Goal: Task Accomplishment & Management: Manage account settings

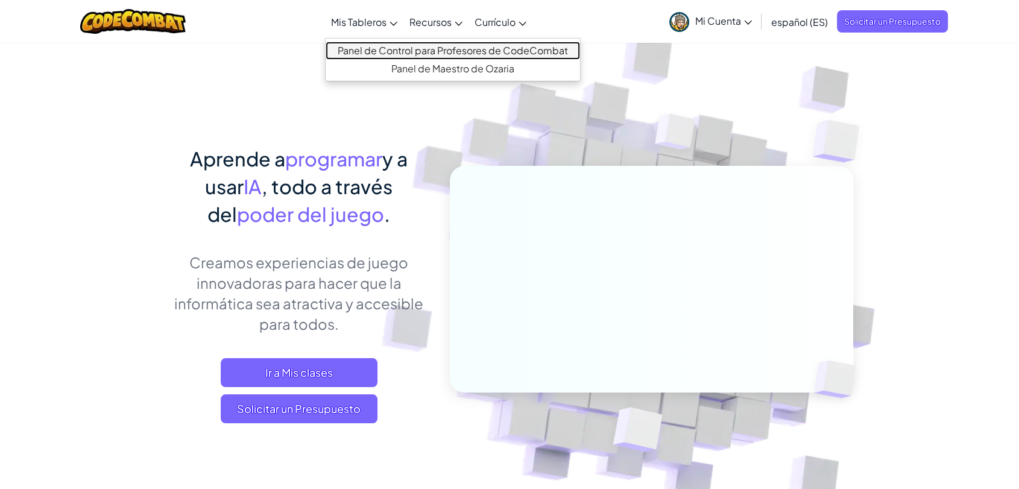
click at [377, 49] on link "Panel de Control para Profesores de CodeCombat" at bounding box center [453, 51] width 254 height 18
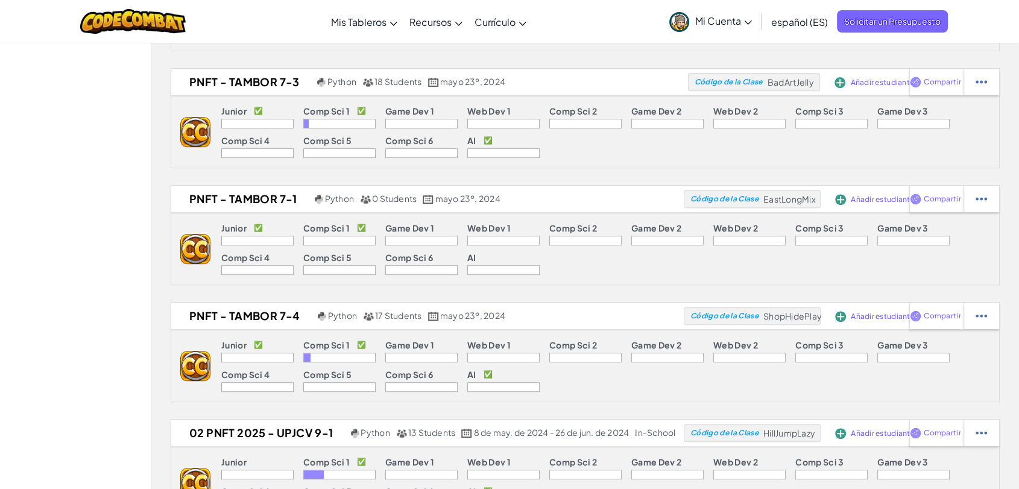
scroll to position [500, 0]
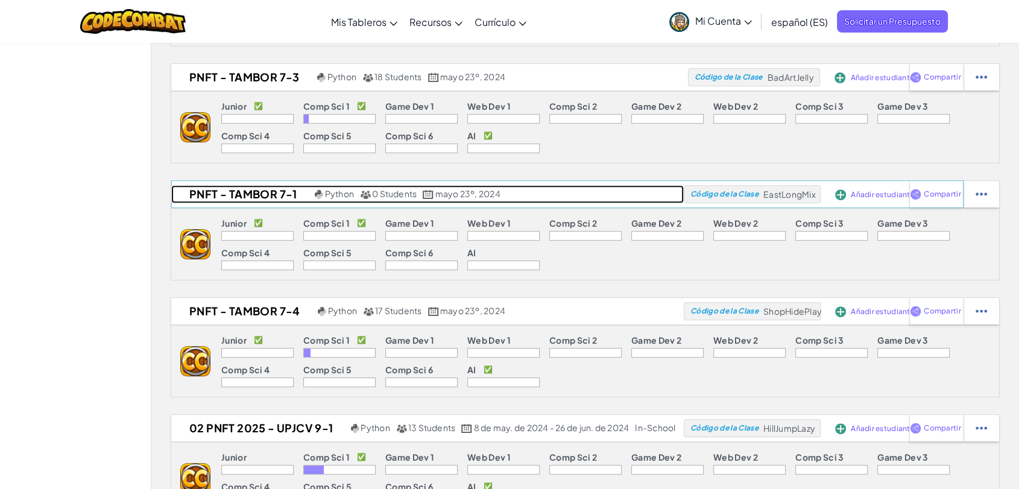
click at [264, 197] on h2 "PNFT - TAMBOR 7-1" at bounding box center [241, 194] width 140 height 18
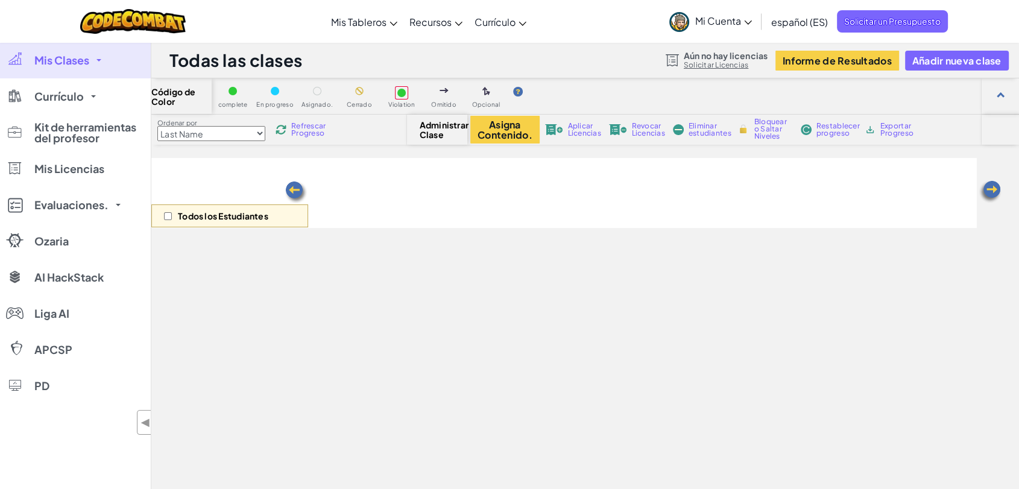
select select "560f1a9f22961295f9427742"
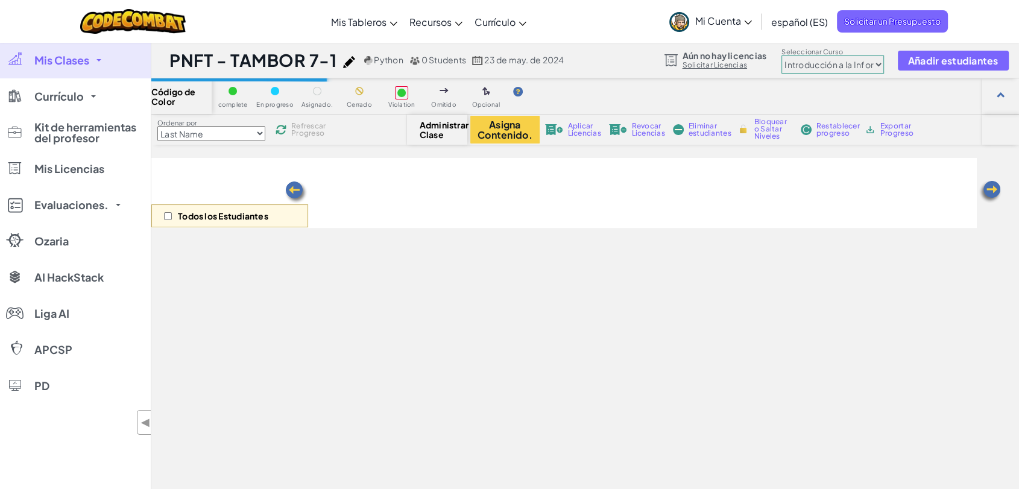
click at [350, 58] on img at bounding box center [349, 62] width 12 height 12
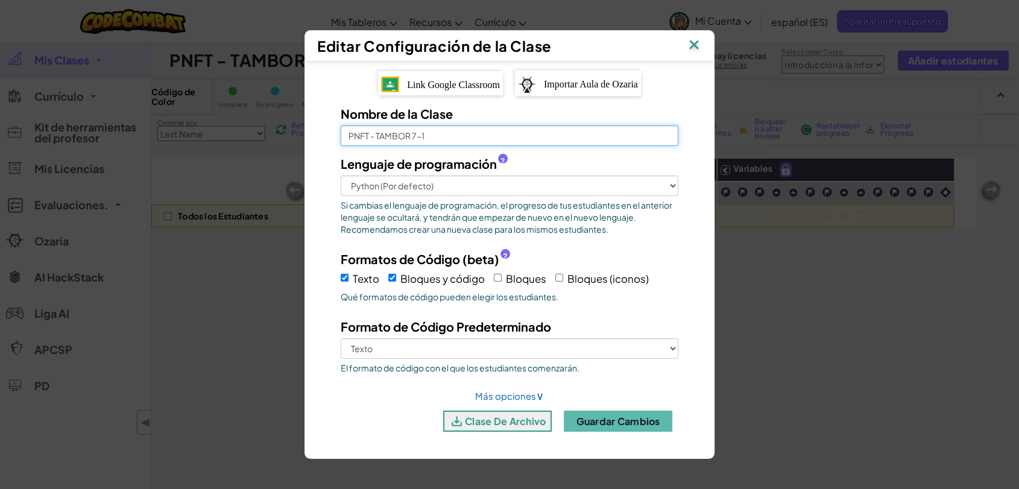
click at [451, 137] on input "PNFT - TAMBOR 7-1" at bounding box center [510, 135] width 338 height 21
type input "PNFT - TAMBOR 9-3"
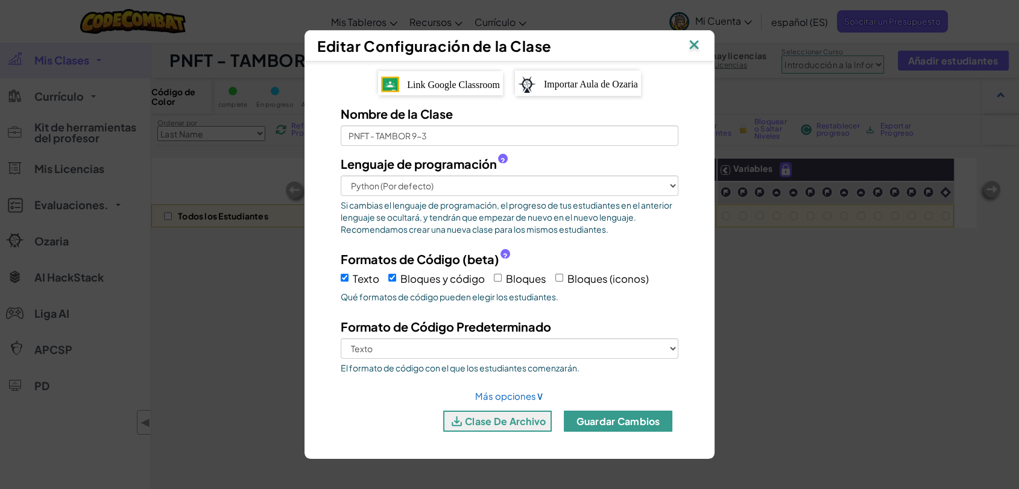
click at [601, 421] on button "Guardar cambios" at bounding box center [618, 421] width 109 height 21
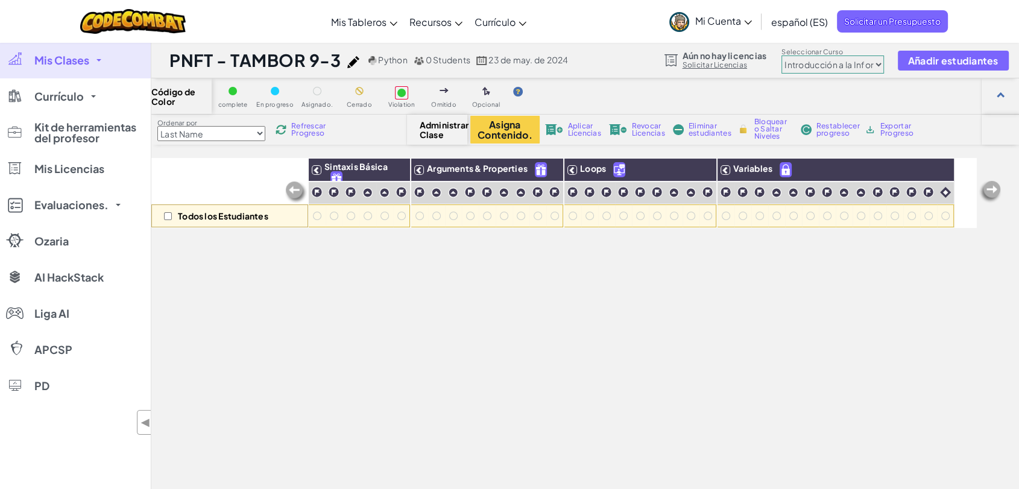
click at [92, 59] on link "Mis Clases" at bounding box center [75, 60] width 151 height 36
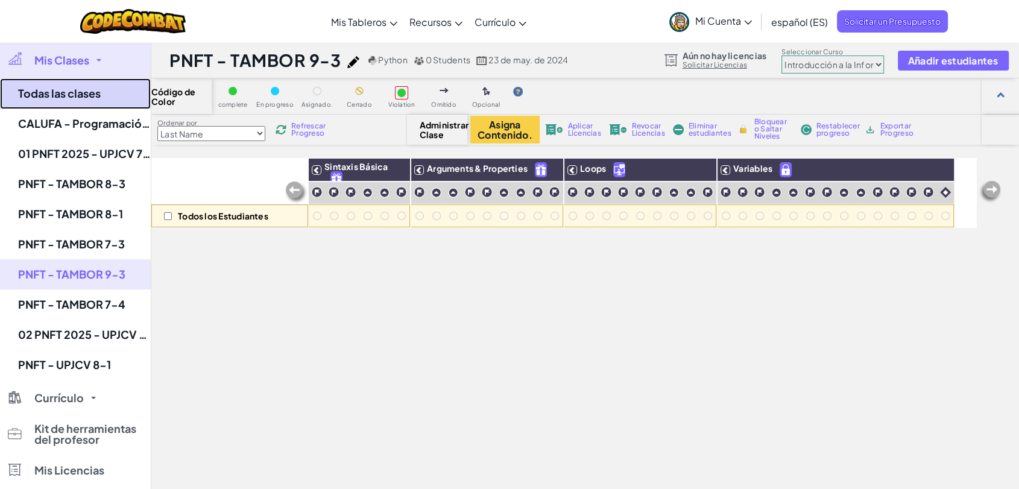
click at [95, 102] on link "Todas las clases" at bounding box center [75, 93] width 151 height 31
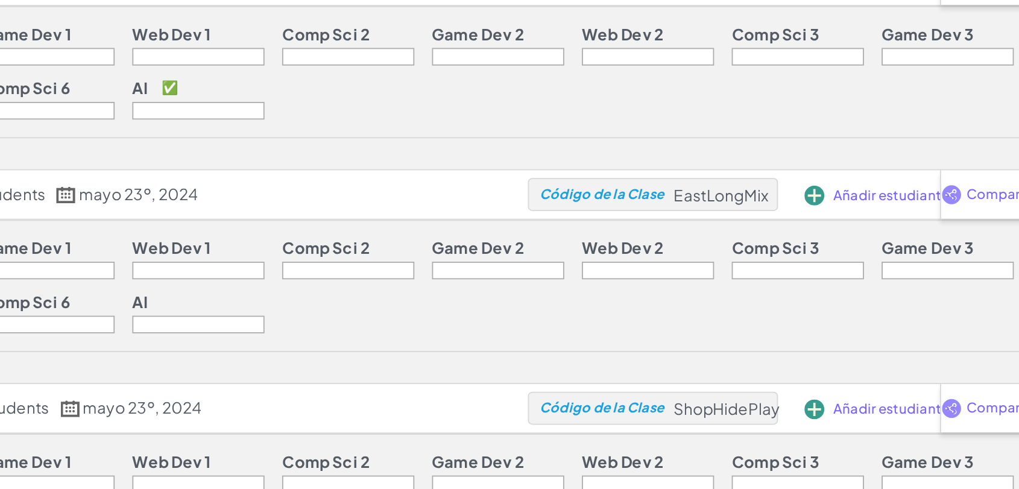
scroll to position [528, 0]
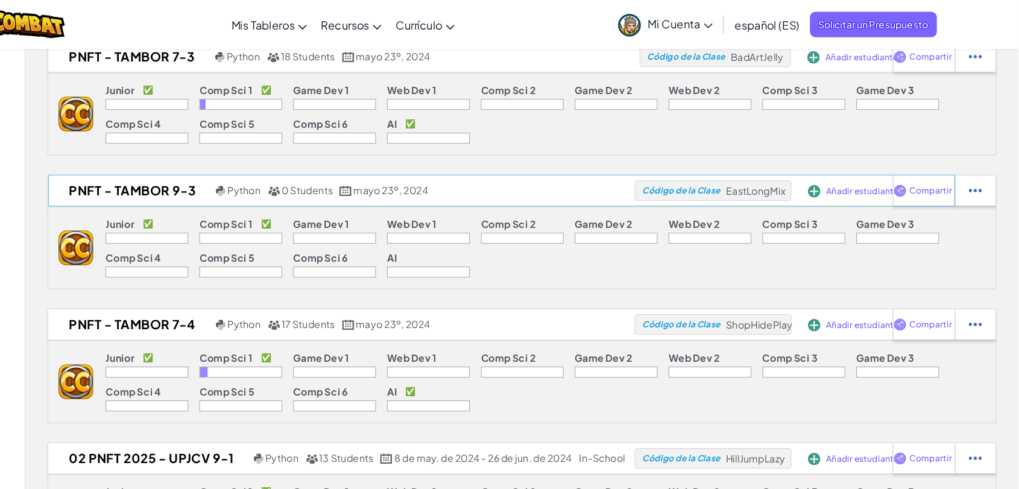
click at [785, 166] on span "EastLongMix" at bounding box center [789, 166] width 52 height 11
copy span "EastLongMix"
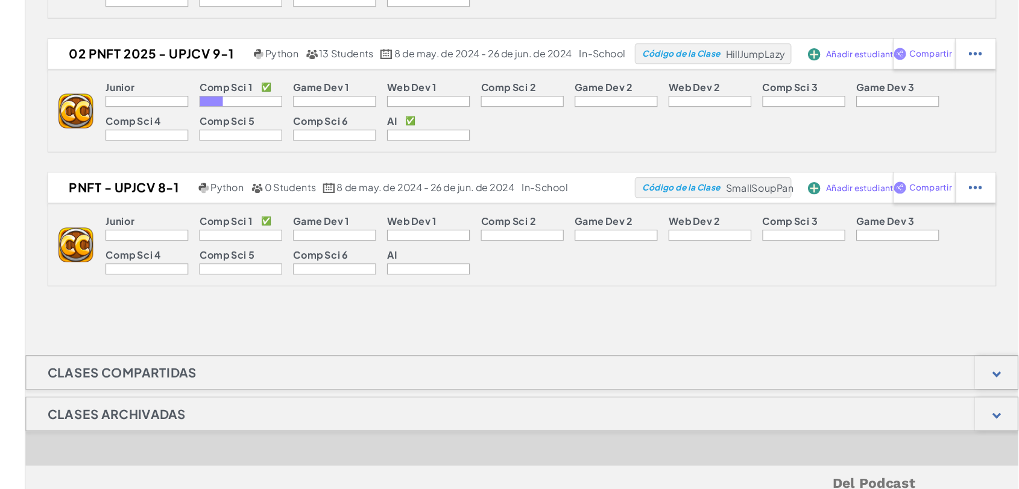
scroll to position [831, 0]
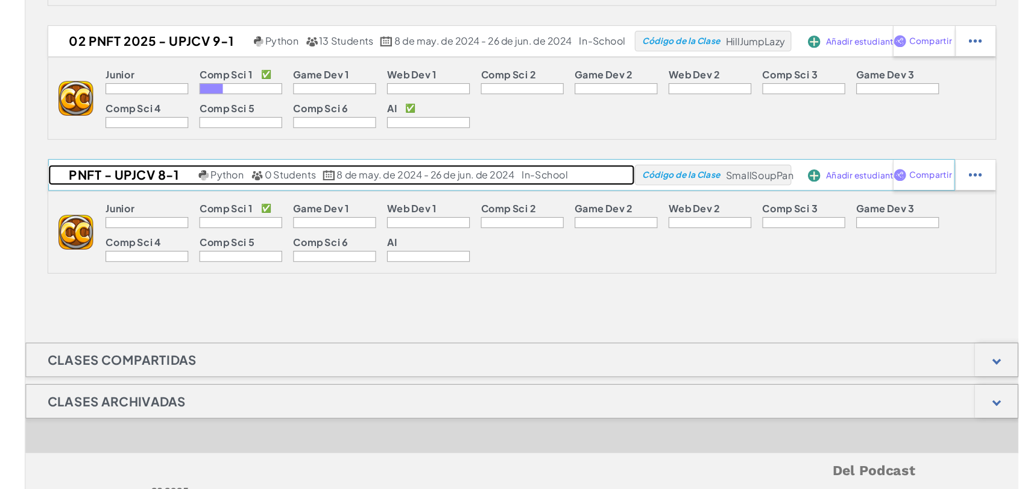
click at [255, 213] on h2 "PNFT - UPJCV 8-1" at bounding box center [235, 214] width 128 height 18
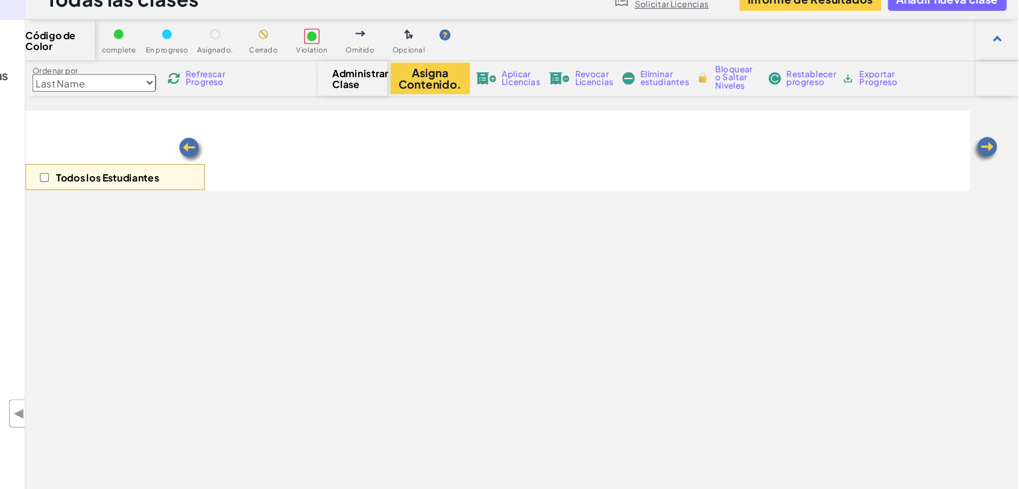
select select "560f1a9f22961295f9427742"
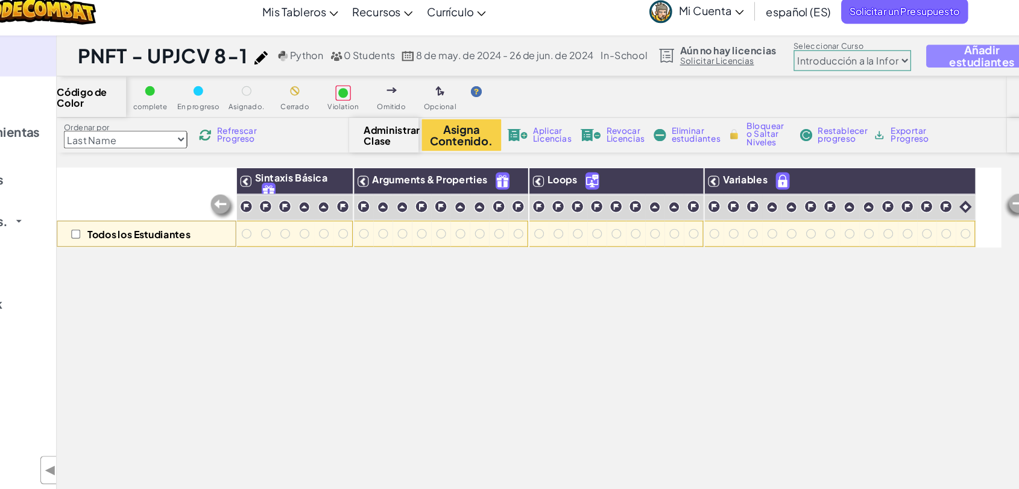
click at [964, 52] on span "Añadir estudiantes" at bounding box center [959, 60] width 77 height 21
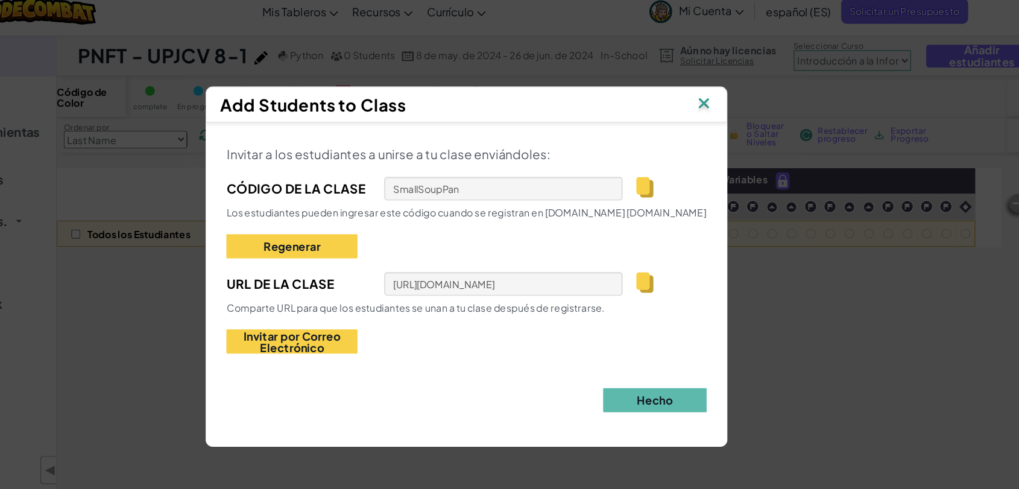
click at [658, 259] on img at bounding box center [665, 259] width 15 height 18
click at [373, 309] on button "Invitar por Correo Electrónico" at bounding box center [357, 310] width 115 height 21
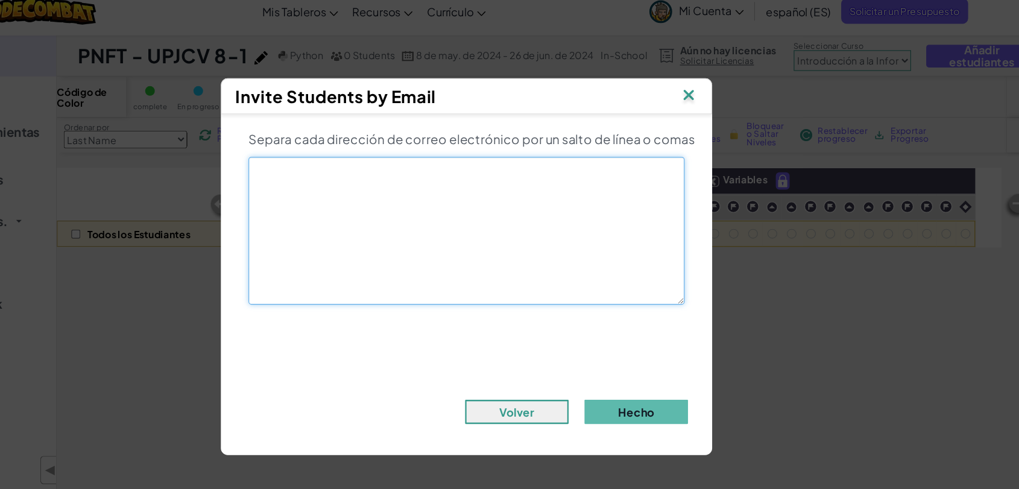
click at [430, 192] on textarea at bounding box center [509, 213] width 381 height 129
type textarea "[EMAIL_ADDRESS][DOMAIN_NAME]"
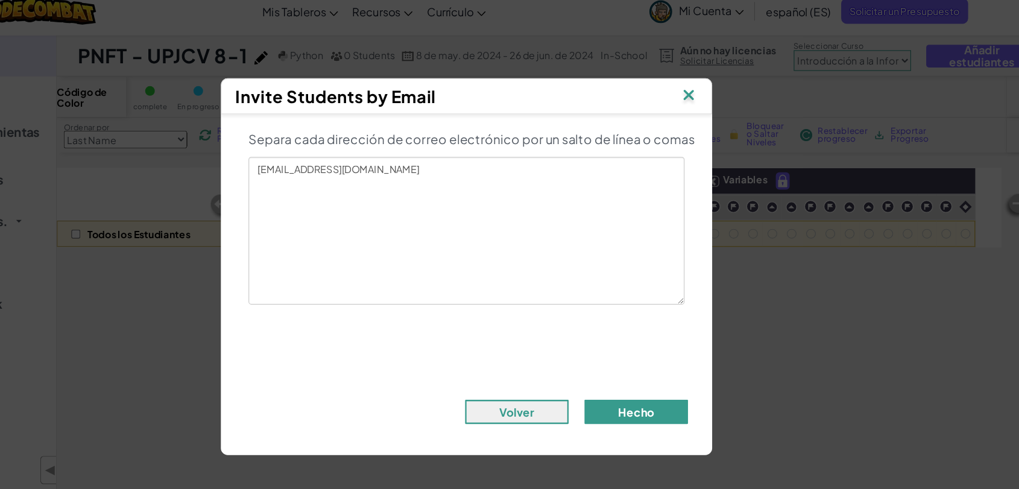
click at [643, 374] on button "Hecho" at bounding box center [658, 371] width 90 height 21
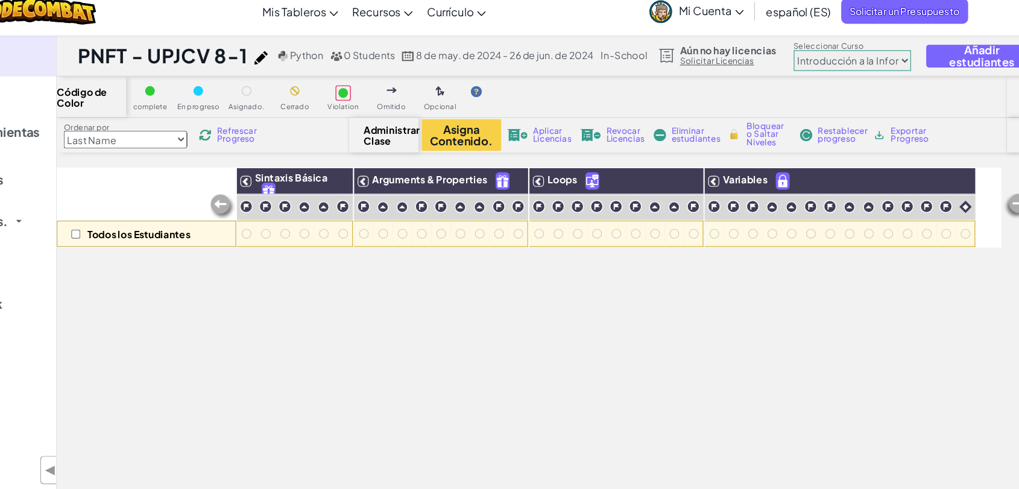
click at [643, 374] on div "Todos los Estudiantes Sintaxis Básica Arguments & Properties Loops Variables" at bounding box center [563, 372] width 825 height 429
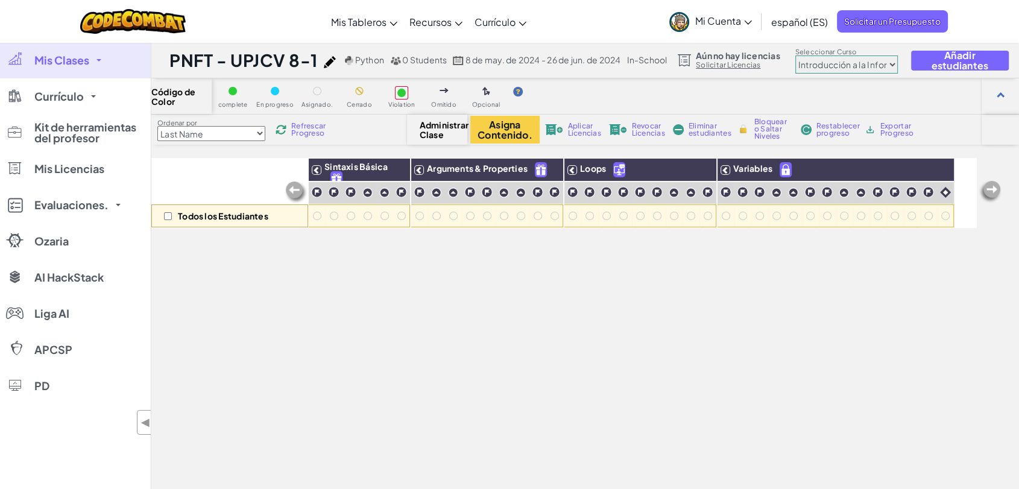
click at [90, 58] on link "Mis Clases" at bounding box center [75, 60] width 151 height 36
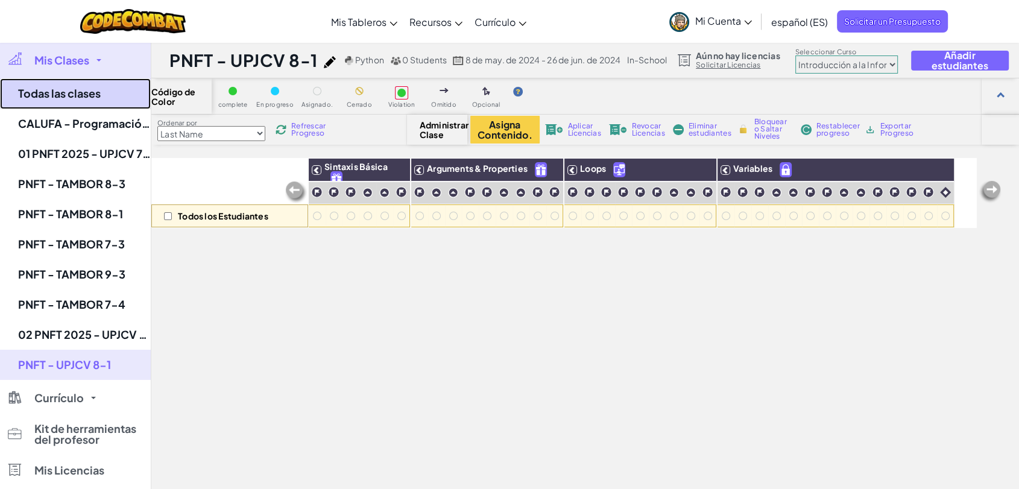
click at [82, 93] on link "Todas las clases" at bounding box center [75, 93] width 151 height 31
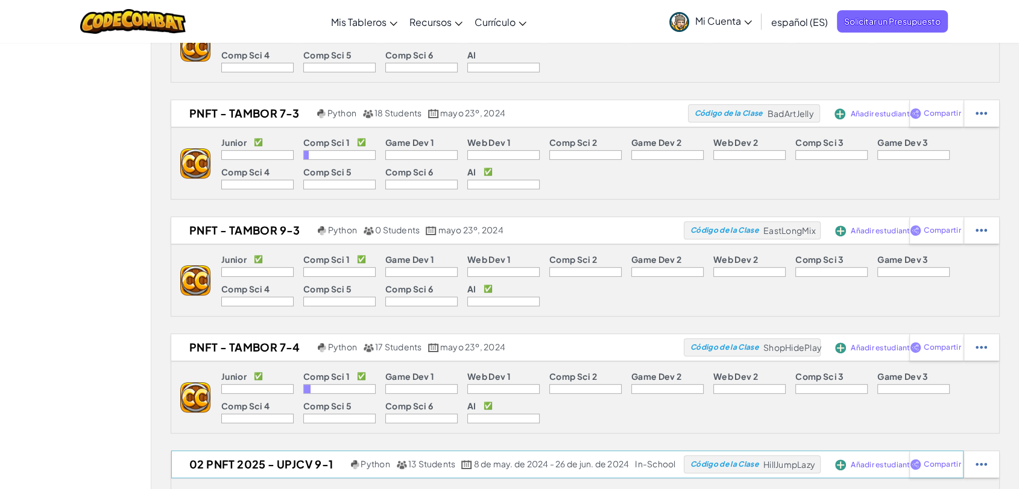
scroll to position [460, 0]
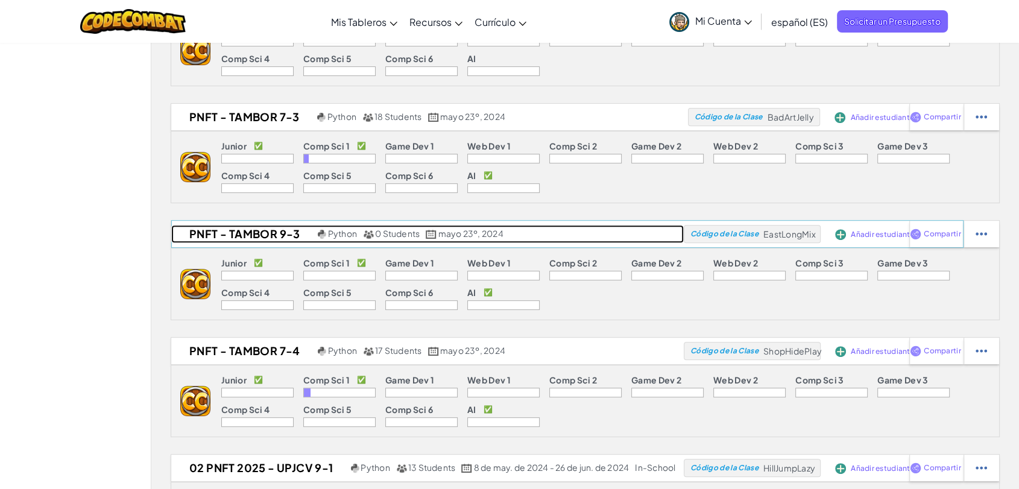
click at [296, 233] on h2 "PNFT - TAMBOR 9-3" at bounding box center [243, 234] width 144 height 18
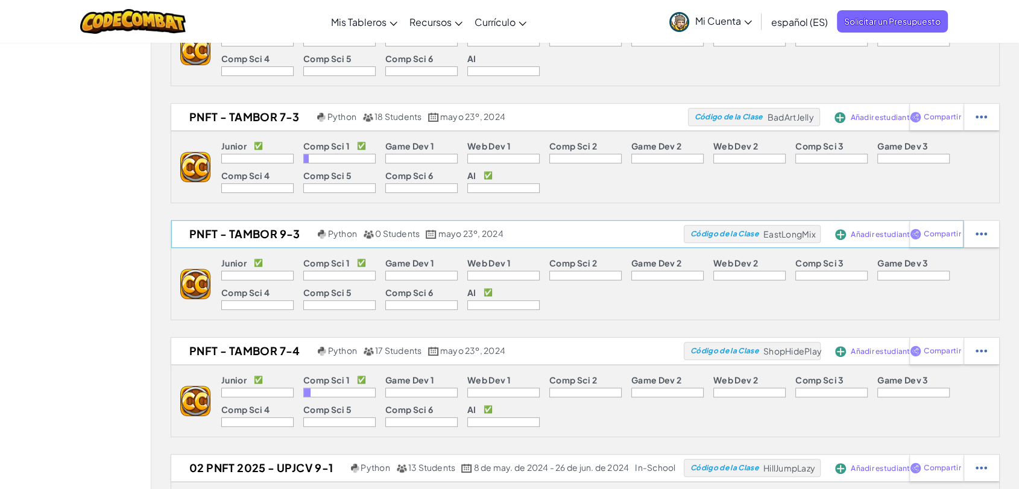
select select "560f1a9f22961295f9427742"
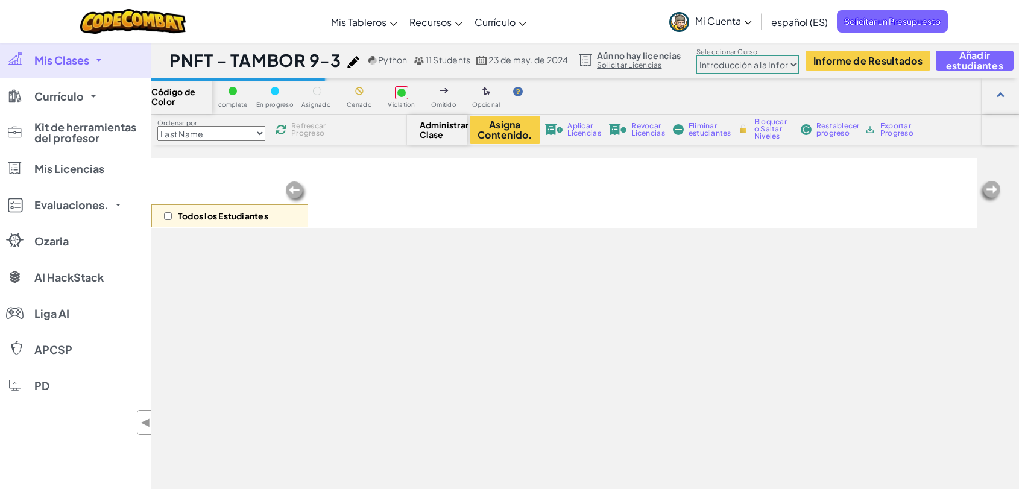
select select "560f1a9f22961295f9427742"
